Goal: Transaction & Acquisition: Purchase product/service

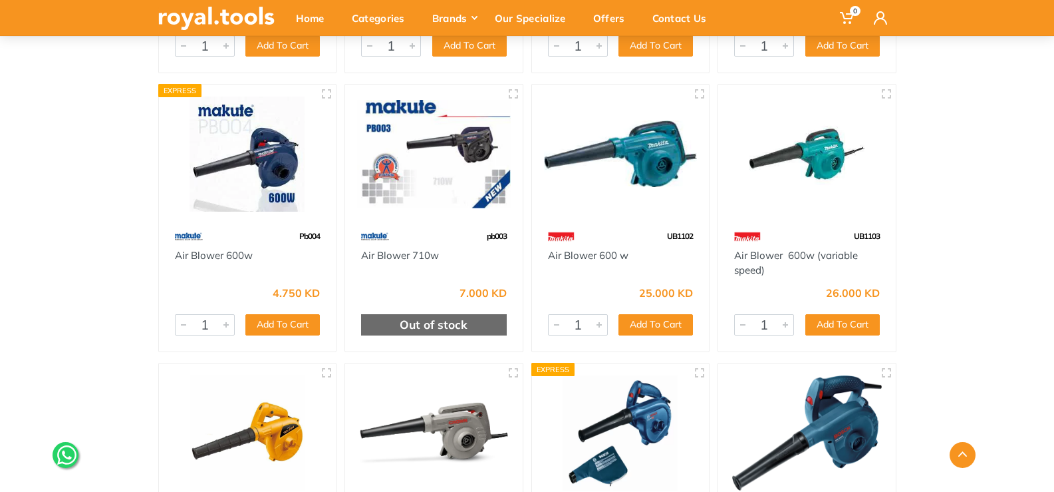
scroll to position [532, 0]
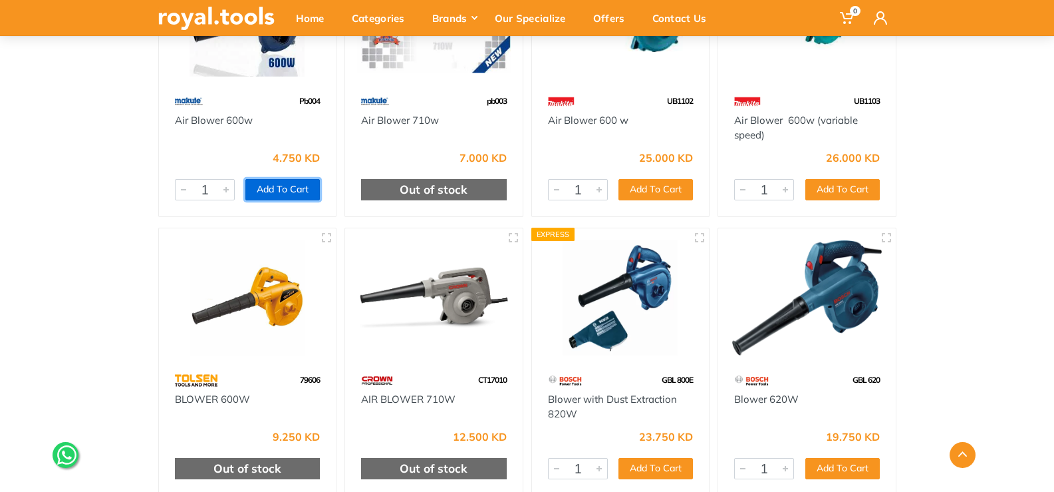
drag, startPoint x: 264, startPoint y: 193, endPoint x: 257, endPoint y: 188, distance: 8.1
click at [257, 188] on button "Add To Cart" at bounding box center [282, 189] width 74 height 21
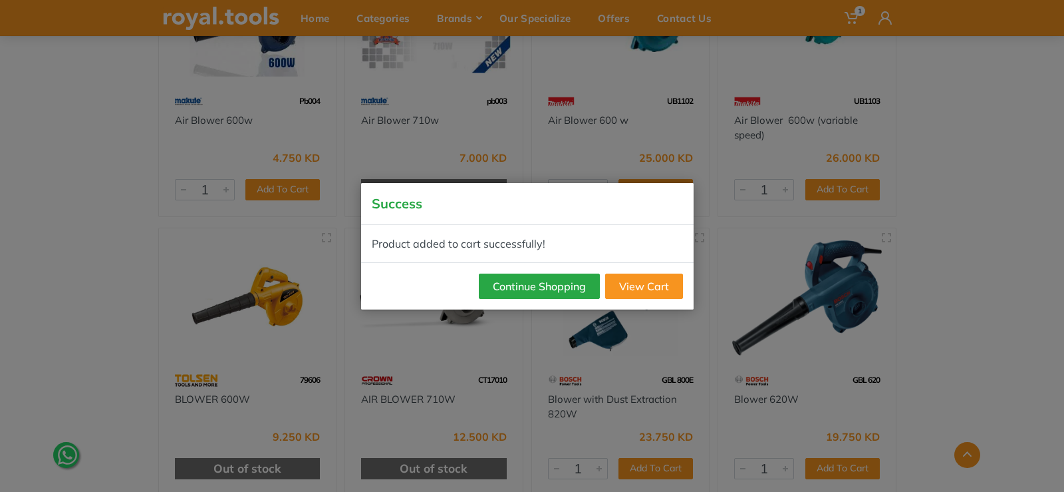
click at [384, 92] on div "Success Product added to cart successfully! Continue Shopping View Cart" at bounding box center [532, 246] width 1064 height 492
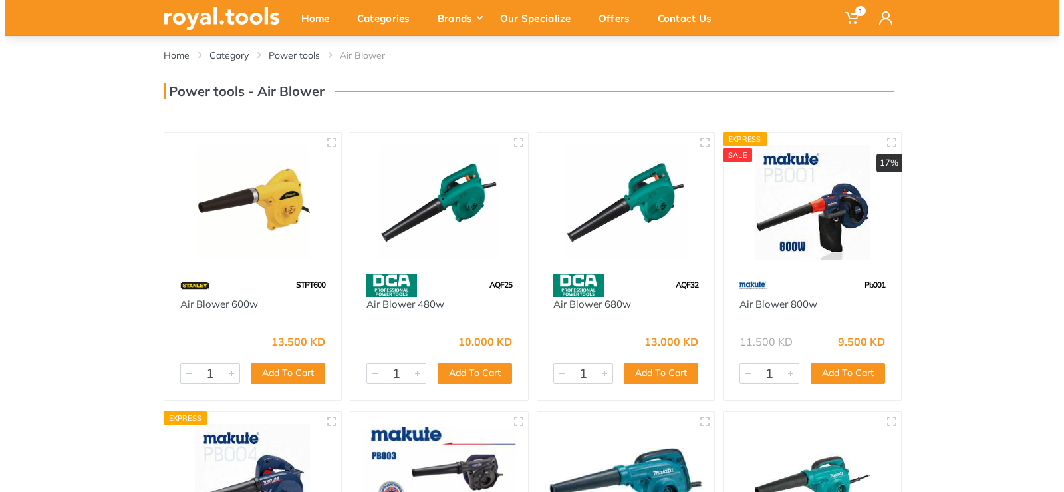
scroll to position [0, 0]
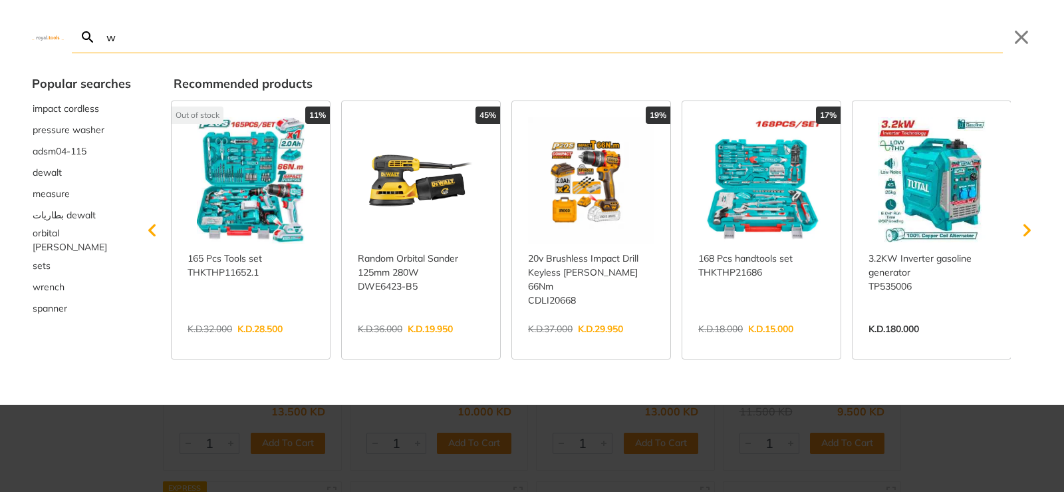
type input "w"
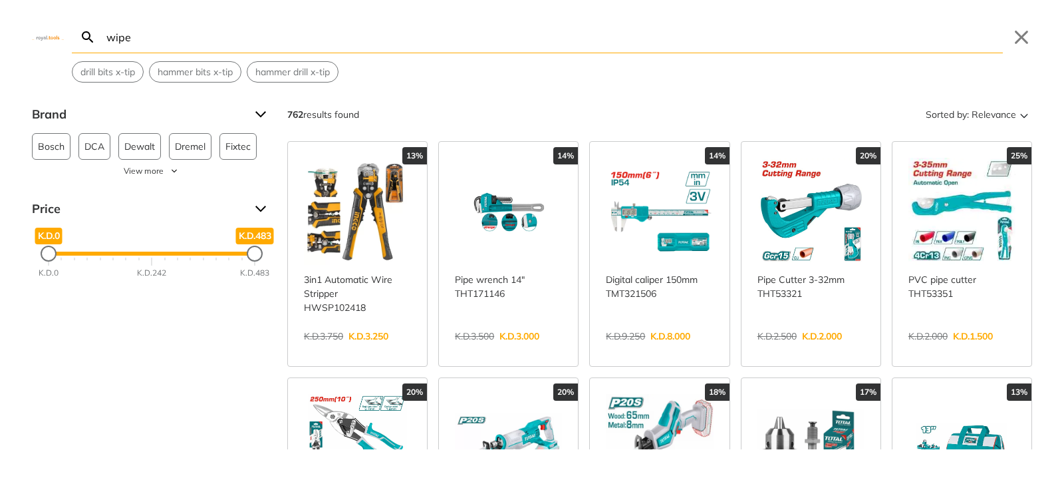
type input "wipes"
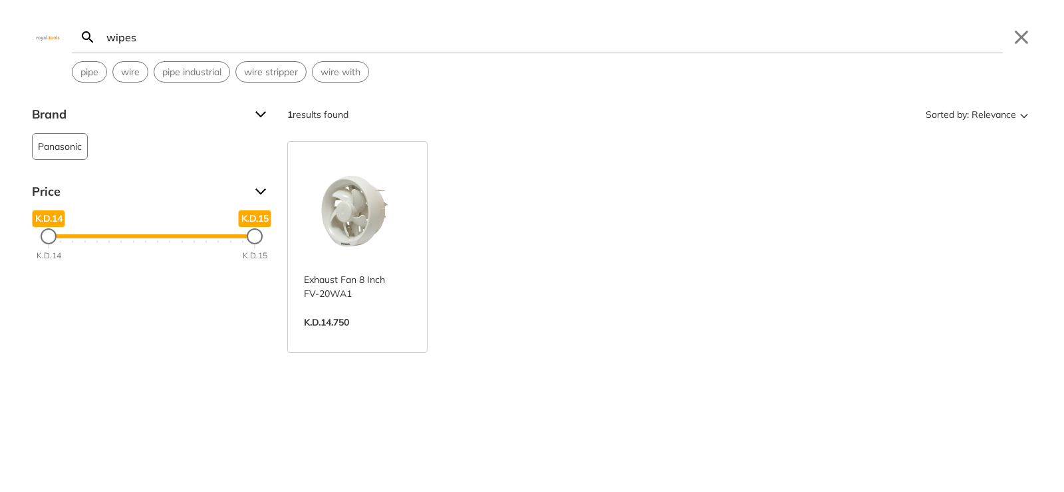
drag, startPoint x: 172, startPoint y: 41, endPoint x: 103, endPoint y: 41, distance: 69.2
click at [103, 41] on form "wipes Search Submit" at bounding box center [537, 37] width 931 height 32
click at [57, 37] on img at bounding box center [48, 37] width 32 height 6
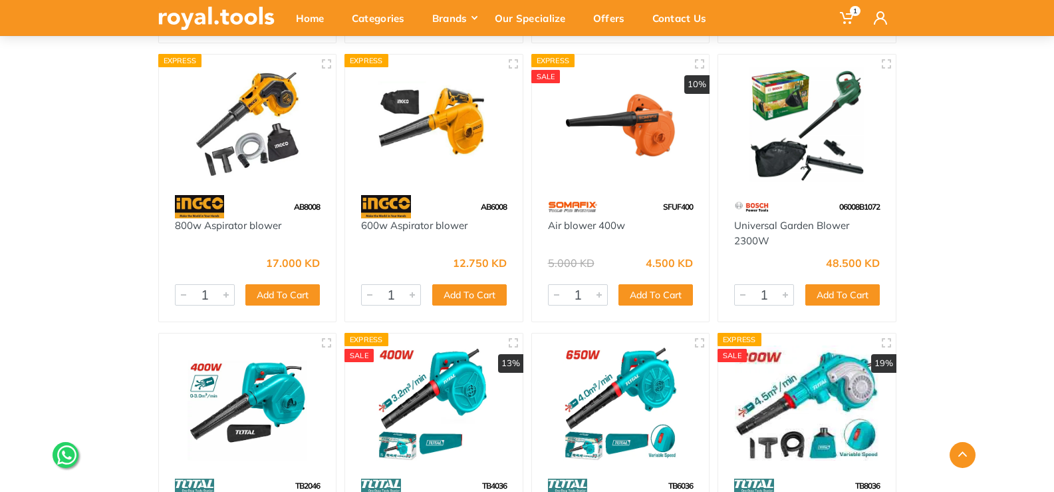
scroll to position [1534, 0]
